Goal: Task Accomplishment & Management: Manage account settings

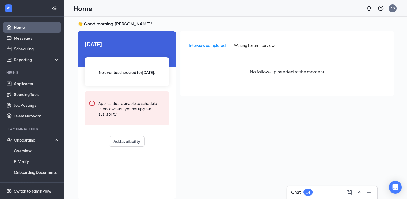
scroll to position [2, 0]
click at [331, 190] on div "Chat 14" at bounding box center [332, 192] width 82 height 9
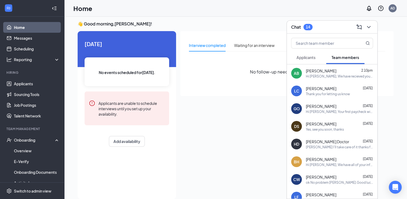
click at [313, 56] on span "Applicants" at bounding box center [305, 57] width 19 height 5
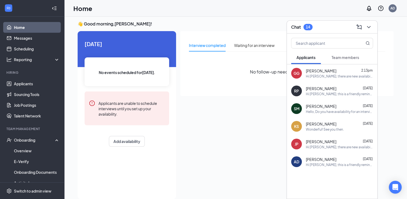
click at [324, 110] on div "Hello, Do you have availability for an interview this week? Thanks!" at bounding box center [339, 111] width 67 height 5
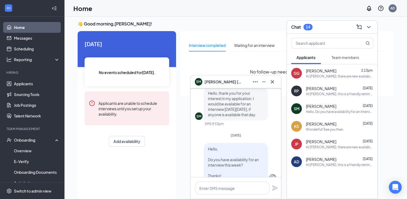
scroll to position [0, 0]
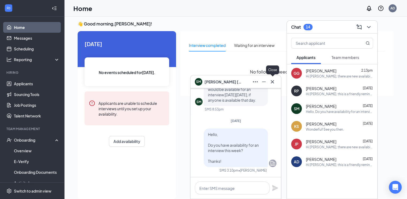
click at [271, 82] on icon "Cross" at bounding box center [272, 81] width 3 height 3
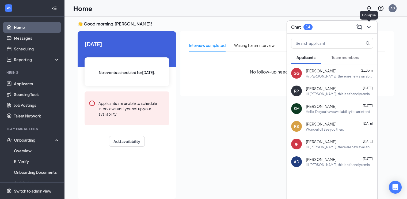
click at [368, 27] on icon "ChevronDown" at bounding box center [368, 27] width 6 height 6
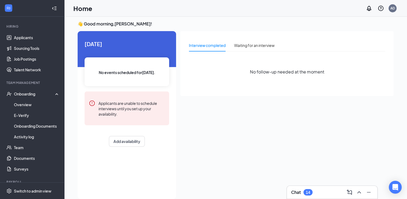
scroll to position [64, 0]
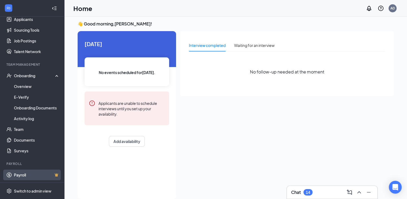
click at [26, 172] on link "Payroll" at bounding box center [37, 174] width 46 height 11
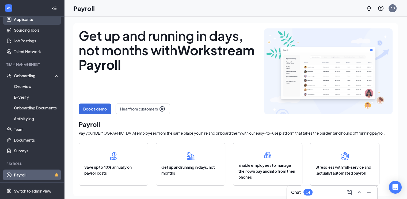
click at [23, 20] on link "Applicants" at bounding box center [37, 19] width 46 height 11
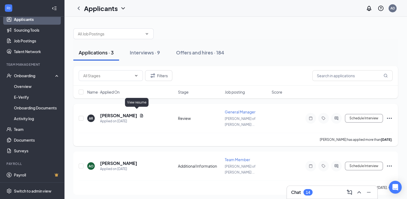
click at [139, 113] on icon "Document" at bounding box center [141, 115] width 4 height 4
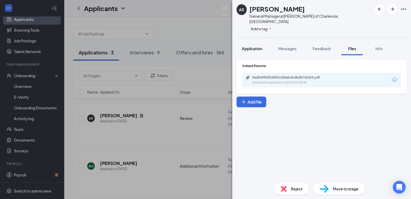
click at [253, 46] on span "Application" at bounding box center [252, 48] width 20 height 5
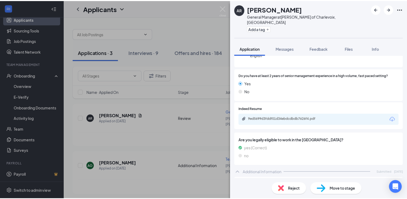
scroll to position [54, 0]
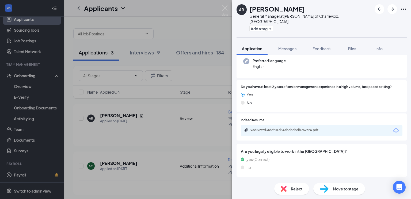
click at [326, 125] on div "9ed5699d3fddf01d34ebdcdbdb7626f4.pdf" at bounding box center [322, 130] width 162 height 11
click at [302, 128] on div "9ed5699d3fddf01d34ebdcdbdb7626f4.pdf" at bounding box center [287, 130] width 75 height 4
click at [157, 107] on div "AR [PERSON_NAME] General Manager at [PERSON_NAME] of Charlevoix, [GEOGRAPHIC_DA…" at bounding box center [205, 99] width 411 height 199
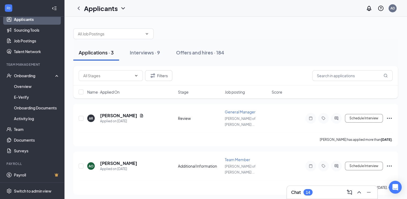
scroll to position [30, 0]
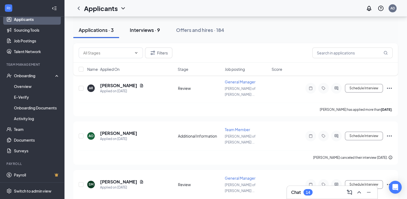
click at [152, 28] on div "Interviews · 9" at bounding box center [145, 29] width 30 height 7
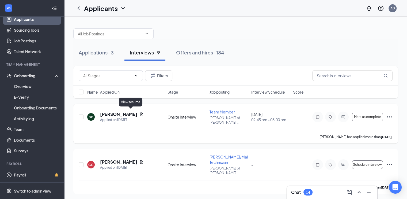
click at [140, 113] on icon "Document" at bounding box center [141, 113] width 3 height 3
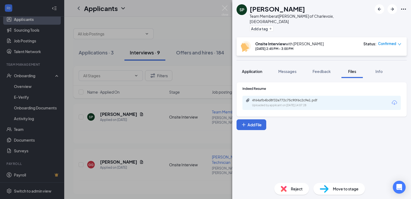
click at [261, 69] on span "Application" at bounding box center [252, 71] width 20 height 5
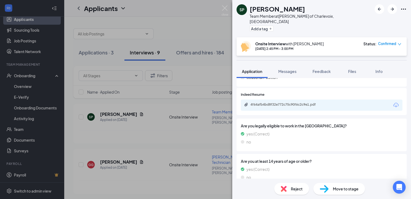
scroll to position [49, 0]
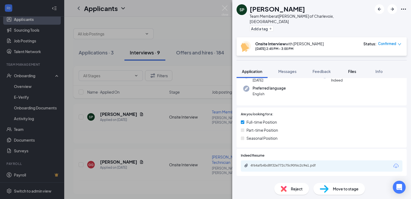
click at [350, 68] on button "Files" at bounding box center [351, 70] width 21 height 13
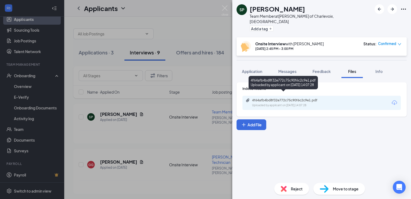
click at [299, 98] on div "4f64afb4bd8f32e772c75c90f6c2c9e1.pdf" at bounding box center [289, 100] width 75 height 4
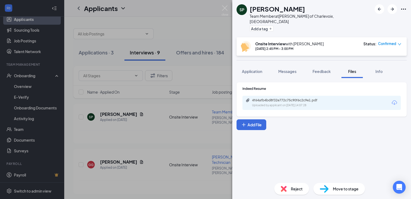
click at [160, 117] on div "SP [PERSON_NAME] Team Member at [PERSON_NAME] of Charlevoix, [GEOGRAPHIC_DATA] …" at bounding box center [205, 99] width 411 height 199
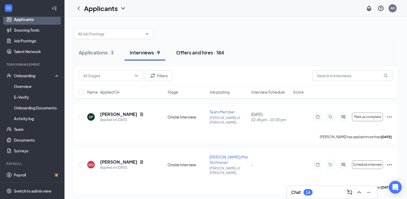
click at [212, 52] on div "Offers and hires · 184" at bounding box center [200, 52] width 48 height 7
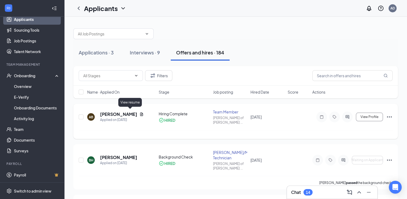
click at [140, 113] on icon "Document" at bounding box center [141, 113] width 3 height 3
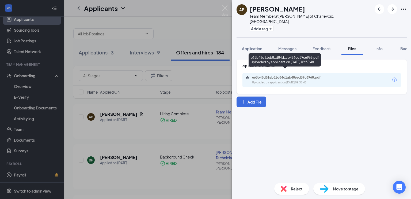
click at [293, 75] on div "e63b48d81eb81d84d1ab486ed39c6968.pdf" at bounding box center [289, 77] width 75 height 4
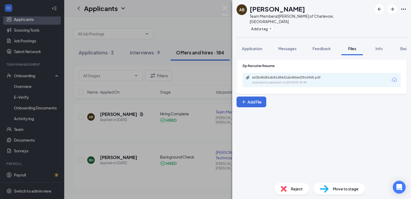
click at [189, 87] on div "AB [PERSON_NAME] Team Member at [PERSON_NAME] of Charlevoix, [GEOGRAPHIC_DATA] …" at bounding box center [205, 99] width 411 height 199
